Goal: Task Accomplishment & Management: Use online tool/utility

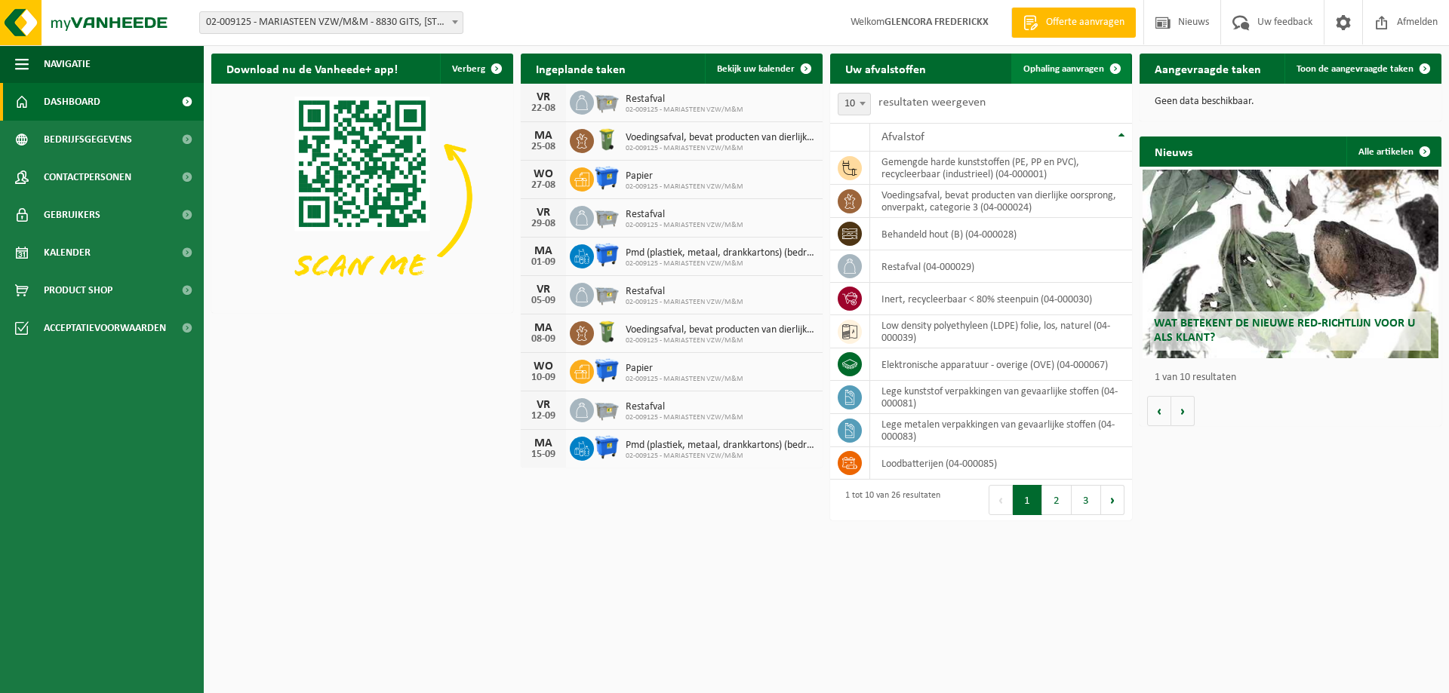
click at [1077, 67] on span "Ophaling aanvragen" at bounding box center [1063, 69] width 81 height 10
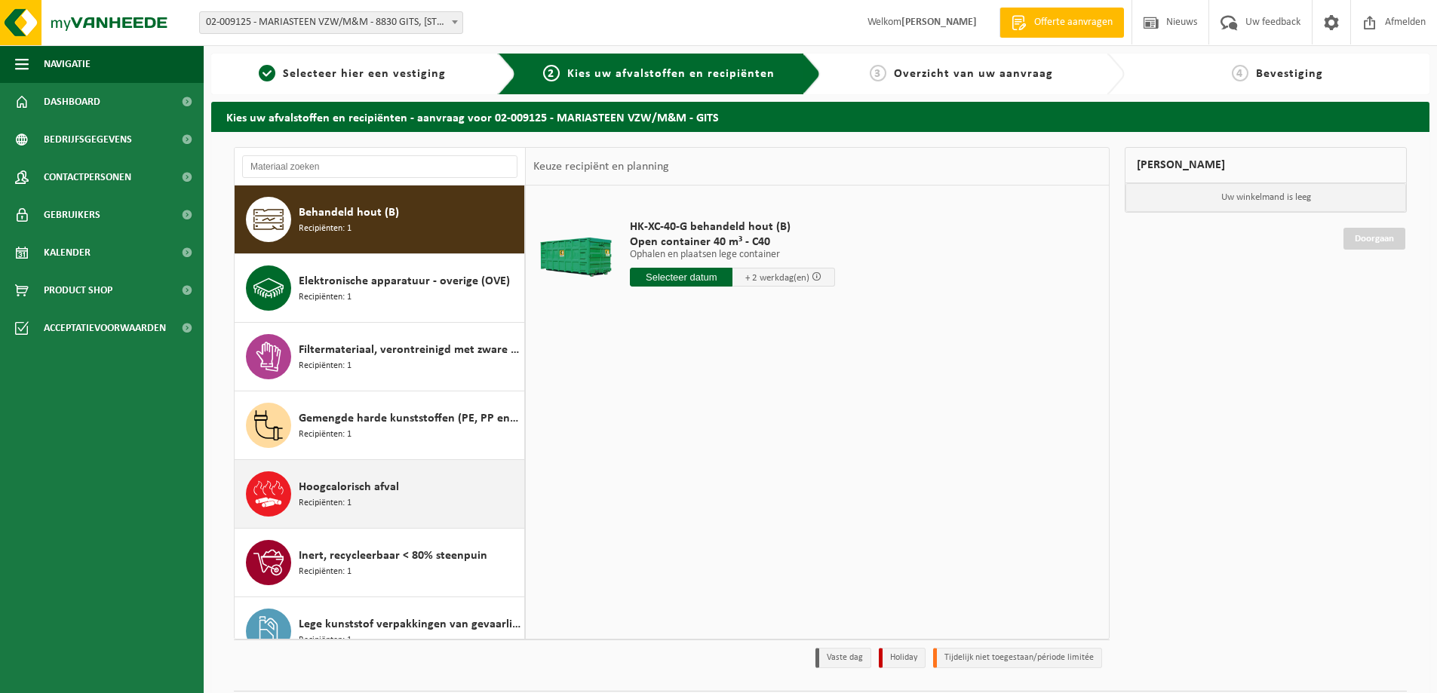
click at [333, 491] on span "Hoogcalorisch afval" at bounding box center [349, 487] width 100 height 18
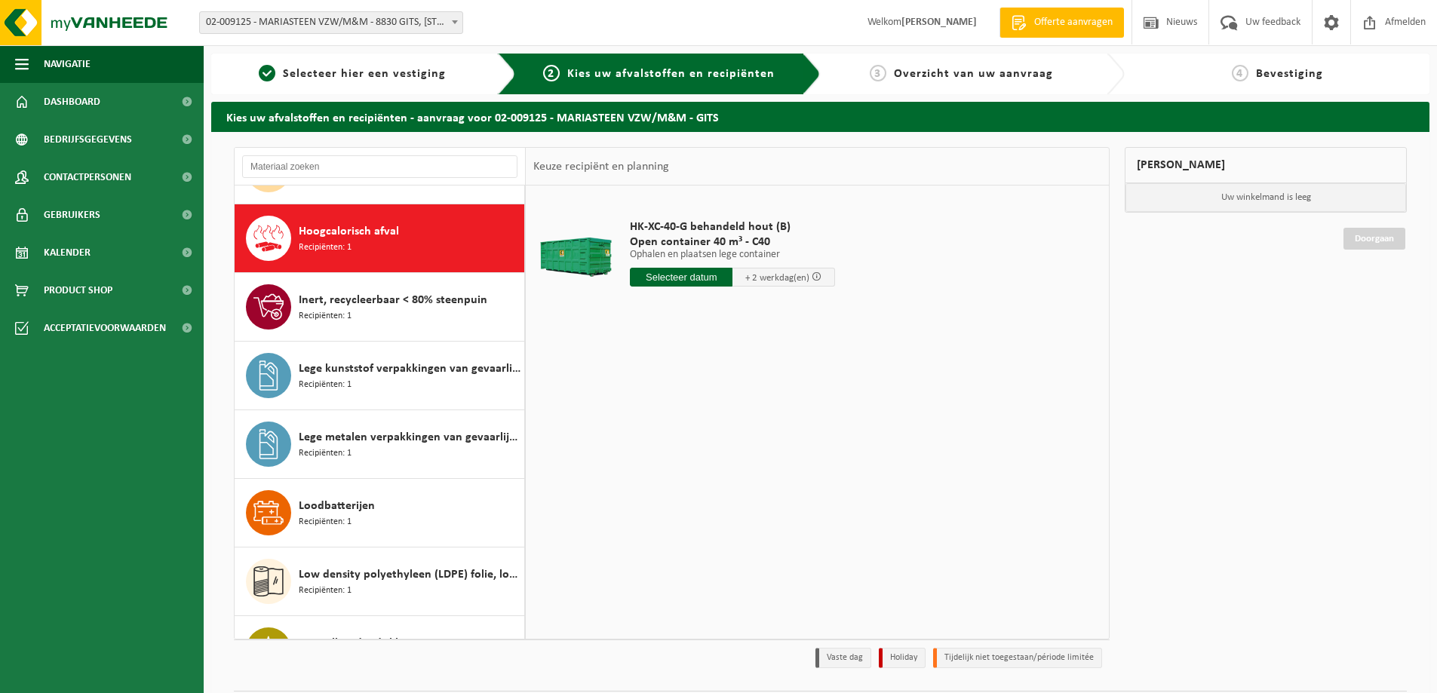
scroll to position [275, 0]
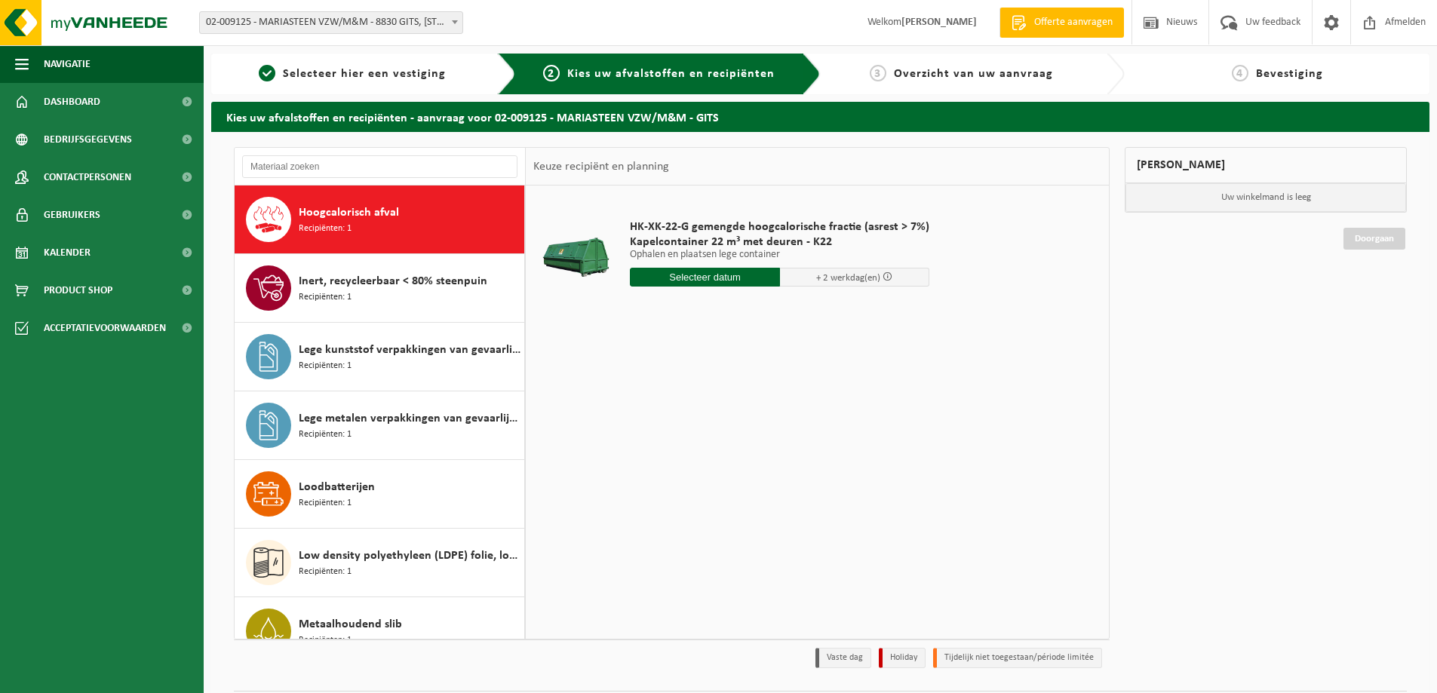
click at [695, 276] on input "text" at bounding box center [705, 277] width 150 height 19
click at [729, 433] on div "21" at bounding box center [724, 435] width 26 height 24
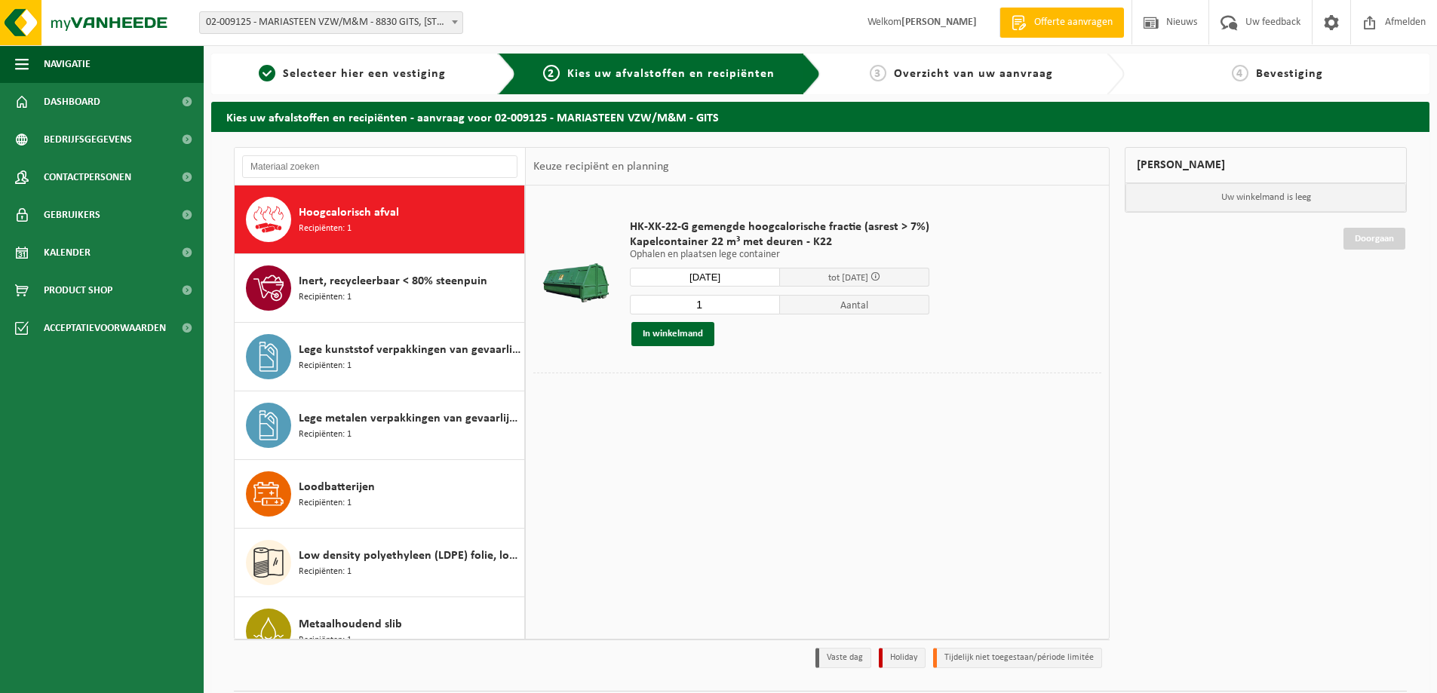
type input "Van 2025-08-21"
click at [684, 339] on button "In winkelmand" at bounding box center [672, 334] width 83 height 24
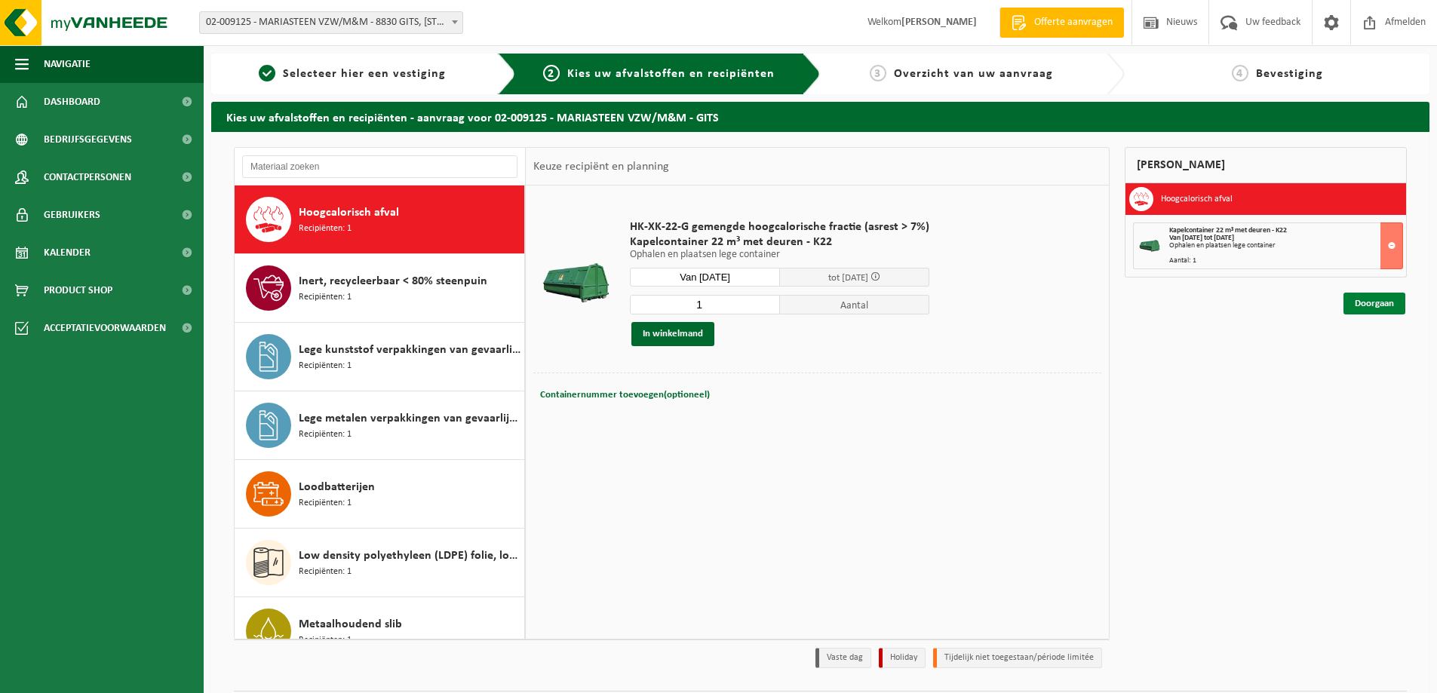
click at [1386, 299] on link "Doorgaan" at bounding box center [1375, 304] width 62 height 22
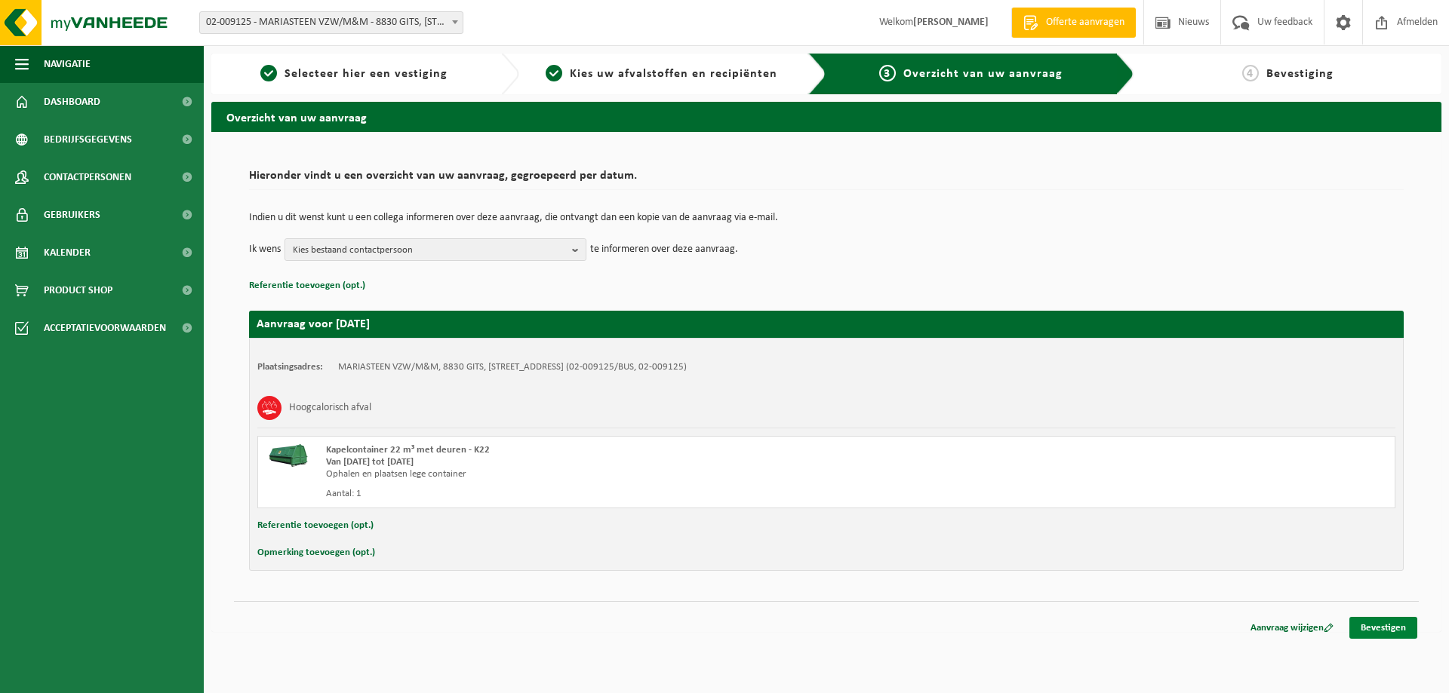
click at [1379, 628] on link "Bevestigen" at bounding box center [1383, 628] width 68 height 22
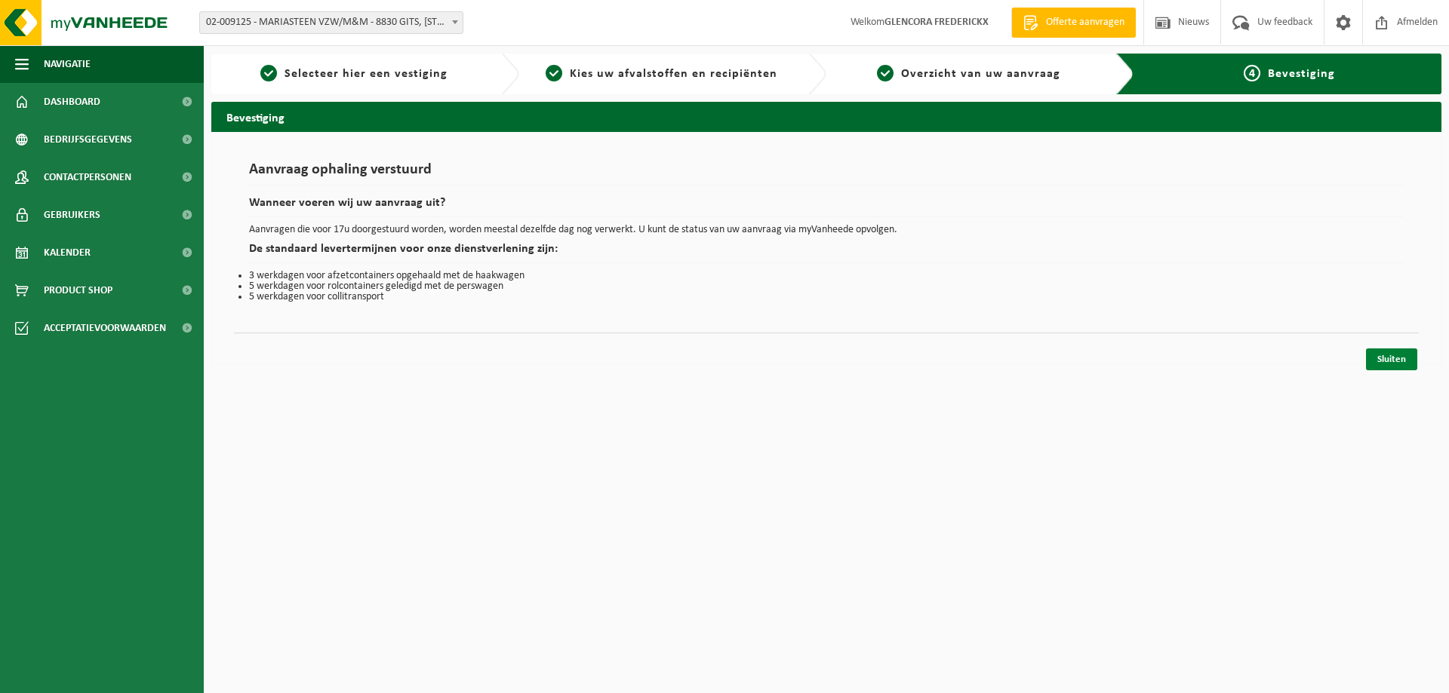
click at [1398, 364] on link "Sluiten" at bounding box center [1391, 360] width 51 height 22
